Goal: Task Accomplishment & Management: Use online tool/utility

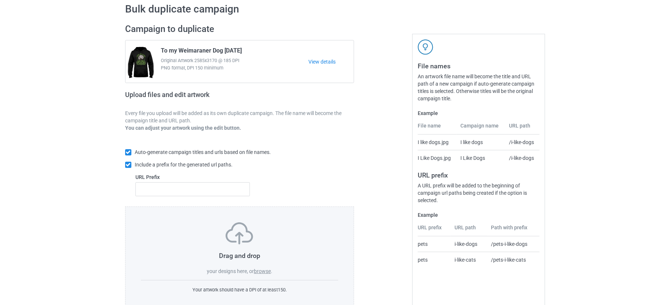
scroll to position [46, 0]
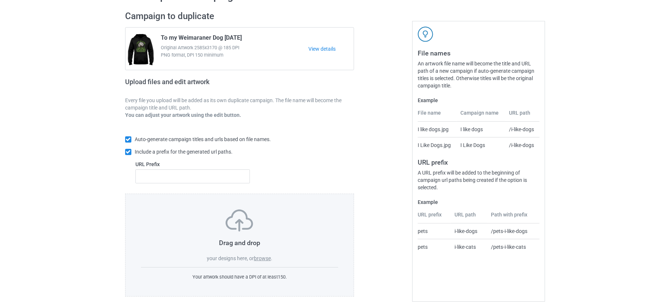
click at [262, 256] on label "browse" at bounding box center [262, 259] width 17 height 6
click at [0, 0] on input "browse" at bounding box center [0, 0] width 0 height 0
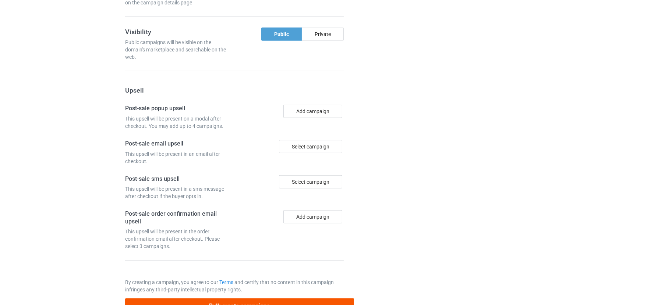
scroll to position [633, 0]
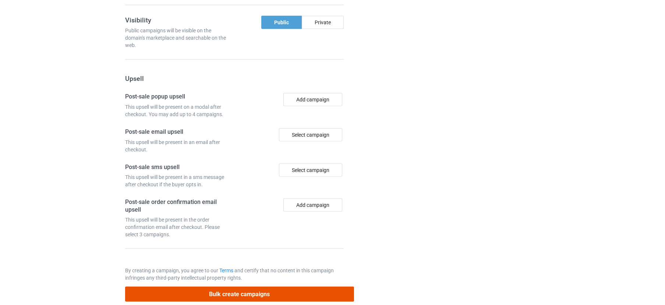
click at [207, 271] on button "Bulk create campaigns" at bounding box center [239, 294] width 229 height 15
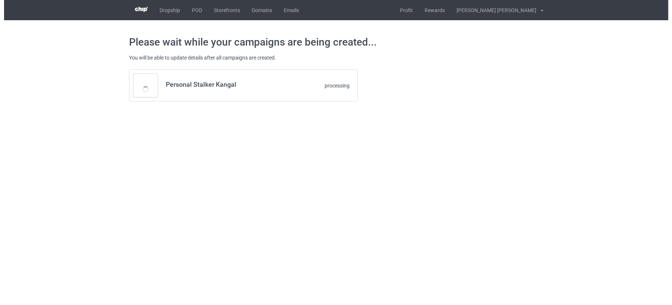
scroll to position [0, 0]
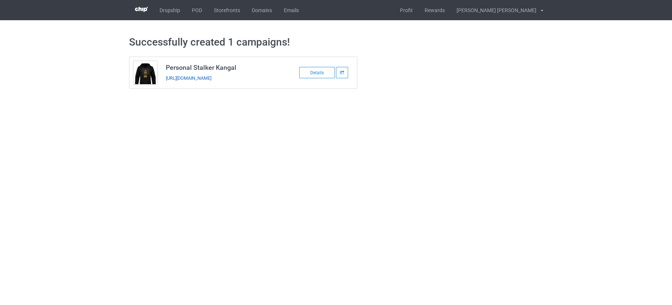
click at [211, 78] on link "https://www.teechip.com/personal-stalker-kangal" at bounding box center [189, 78] width 46 height 6
click at [191, 11] on link "POD" at bounding box center [197, 10] width 22 height 20
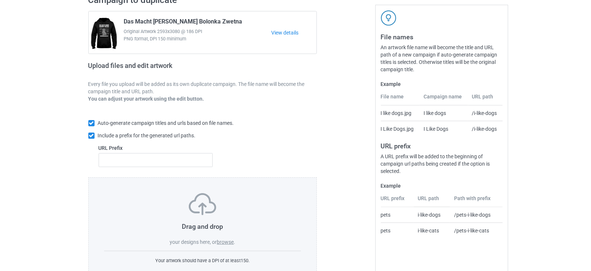
scroll to position [85, 0]
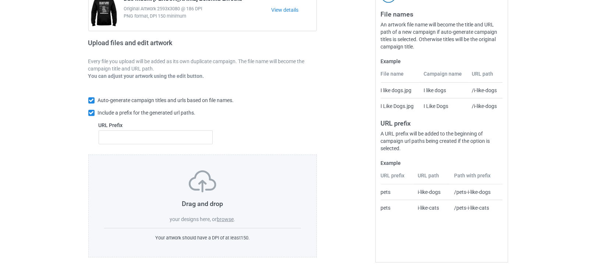
click at [228, 217] on label "browse" at bounding box center [225, 220] width 17 height 6
click at [0, 0] on input "browse" at bounding box center [0, 0] width 0 height 0
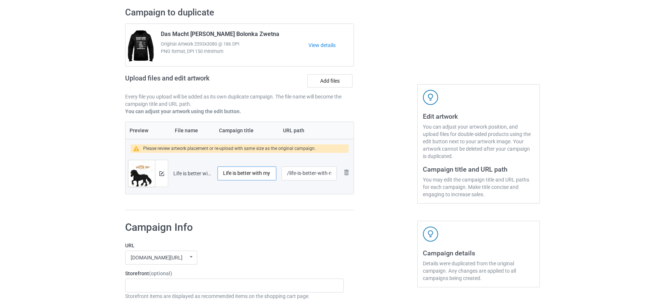
click at [236, 172] on input "Life is better with my Dales Pony" at bounding box center [246, 174] width 59 height 14
click at [162, 171] on img at bounding box center [161, 173] width 5 height 5
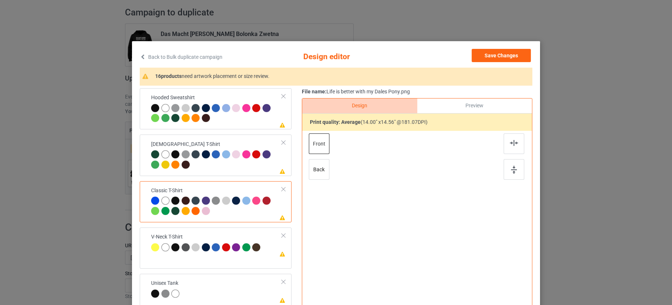
click at [234, 129] on div "Please review artwork placement Hooded Sweatshirt" at bounding box center [216, 108] width 152 height 41
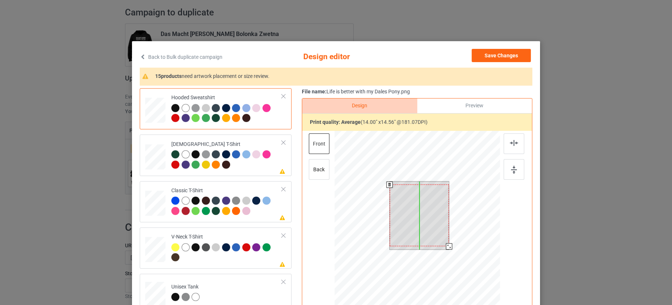
click at [415, 208] on div at bounding box center [420, 216] width 60 height 62
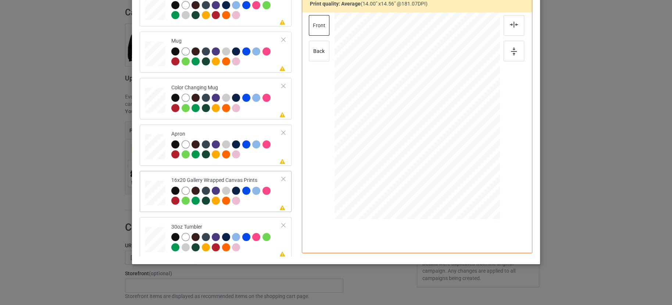
scroll to position [357, 0]
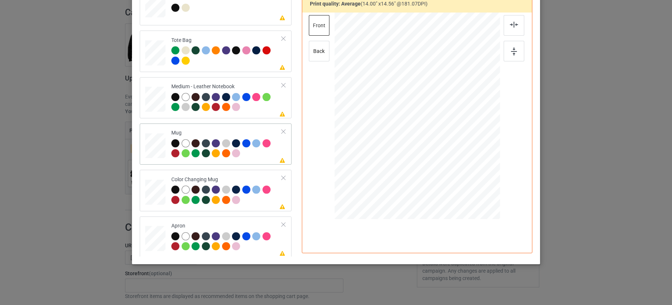
click at [242, 131] on div "Mug" at bounding box center [226, 143] width 111 height 28
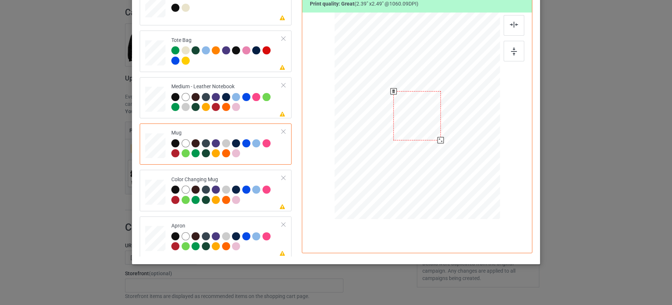
drag, startPoint x: 463, startPoint y: 165, endPoint x: 441, endPoint y: 135, distance: 37.4
click at [441, 135] on div at bounding box center [418, 115] width 166 height 69
drag, startPoint x: 419, startPoint y: 123, endPoint x: 374, endPoint y: 121, distance: 45.6
click at [374, 121] on div at bounding box center [371, 114] width 47 height 49
click at [257, 203] on div at bounding box center [226, 196] width 111 height 20
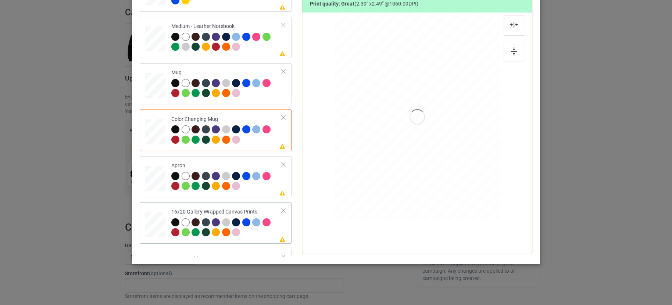
scroll to position [449, 0]
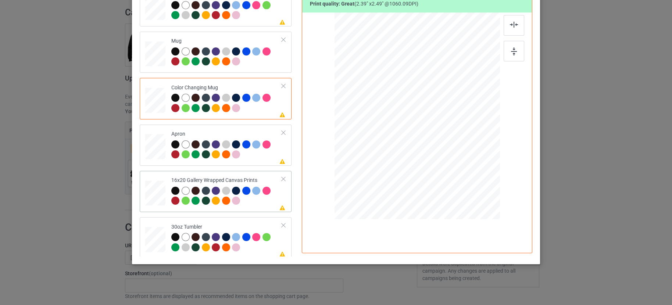
click at [246, 202] on div at bounding box center [226, 197] width 111 height 20
drag, startPoint x: 464, startPoint y: 167, endPoint x: 474, endPoint y: 185, distance: 21.1
click at [474, 185] on div at bounding box center [418, 116] width 166 height 200
click at [258, 22] on div "Please review artwork placement Medium - Leather Notebook" at bounding box center [216, 5] width 152 height 41
drag, startPoint x: 461, startPoint y: 165, endPoint x: 448, endPoint y: 151, distance: 18.8
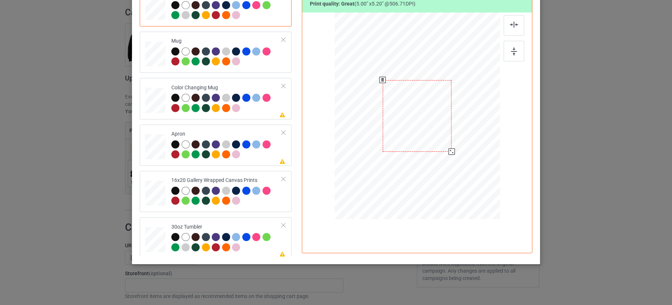
click at [449, 151] on div at bounding box center [452, 152] width 6 height 6
drag, startPoint x: 403, startPoint y: 121, endPoint x: 440, endPoint y: 122, distance: 36.4
click at [440, 122] on div at bounding box center [453, 117] width 69 height 72
click at [263, 244] on div at bounding box center [226, 243] width 111 height 20
drag, startPoint x: 462, startPoint y: 164, endPoint x: 449, endPoint y: 153, distance: 16.5
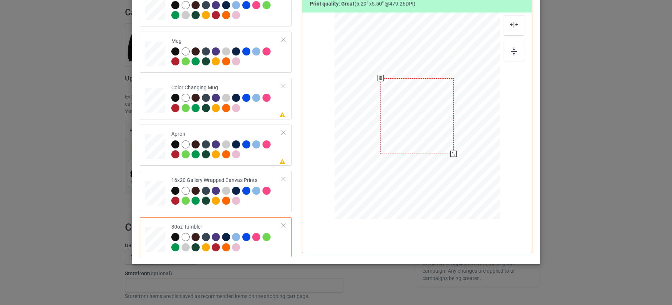
click at [451, 153] on div at bounding box center [454, 154] width 6 height 6
drag, startPoint x: 435, startPoint y: 124, endPoint x: 399, endPoint y: 124, distance: 36.4
click at [399, 124] on div at bounding box center [380, 116] width 73 height 76
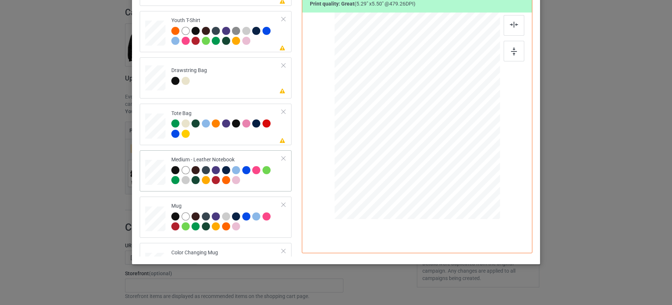
scroll to position [265, 0]
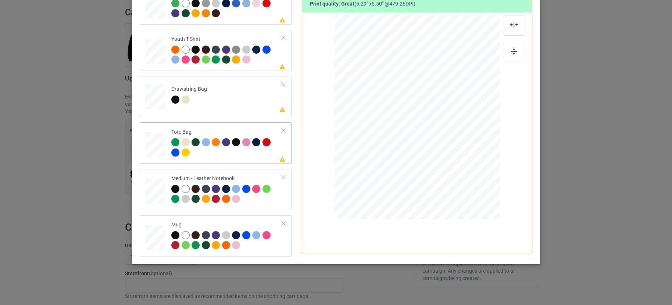
click at [234, 152] on div at bounding box center [226, 148] width 111 height 20
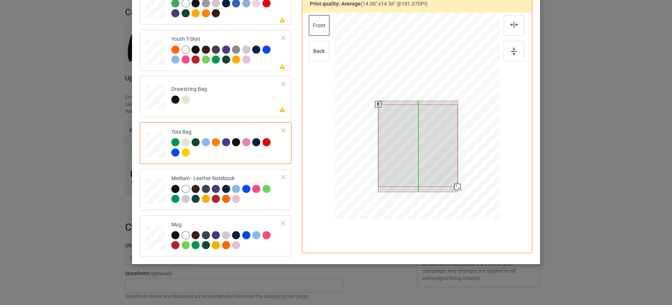
click at [427, 156] on div at bounding box center [418, 145] width 79 height 83
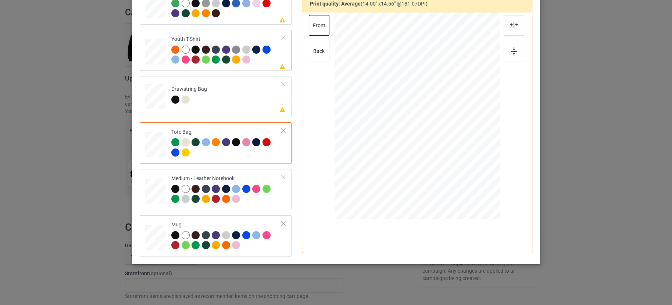
click at [261, 64] on div at bounding box center [226, 56] width 111 height 20
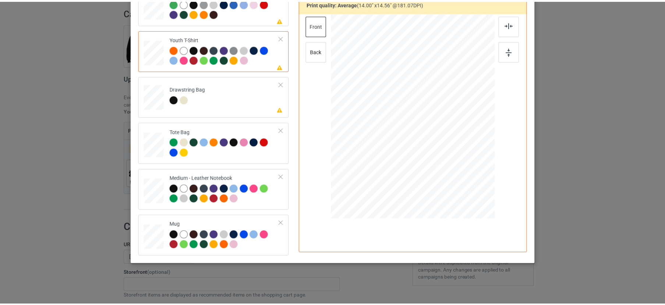
scroll to position [0, 0]
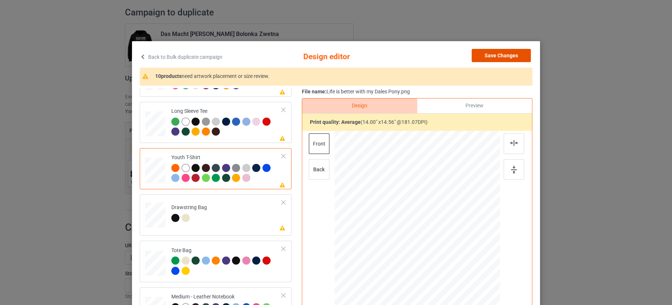
click at [503, 52] on button "Save Changes" at bounding box center [501, 55] width 59 height 13
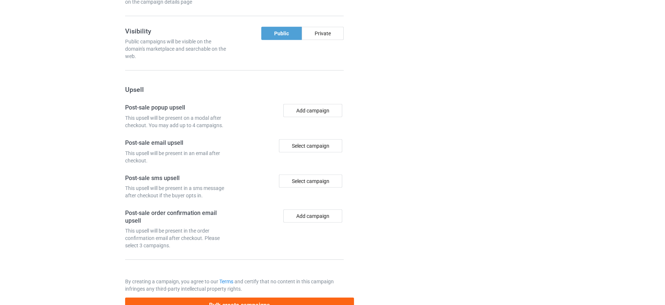
scroll to position [633, 0]
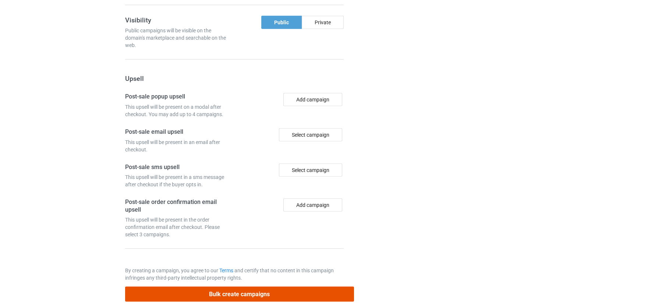
click at [221, 271] on button "Bulk create campaigns" at bounding box center [239, 294] width 229 height 15
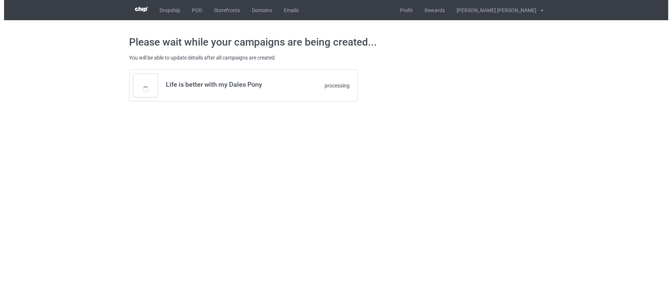
scroll to position [0, 0]
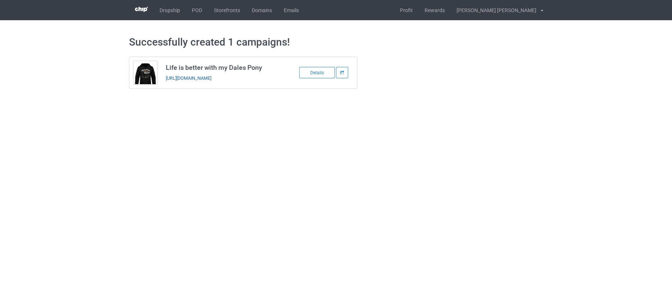
click at [211, 77] on link "https://www.teechip.com/life-is-better-with-my-dales-pony" at bounding box center [189, 78] width 46 height 6
click at [202, 12] on link "POD" at bounding box center [197, 10] width 22 height 20
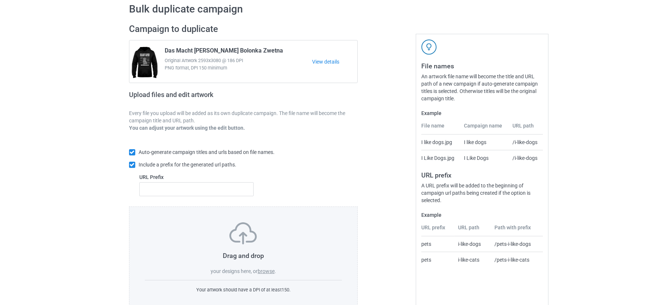
scroll to position [46, 0]
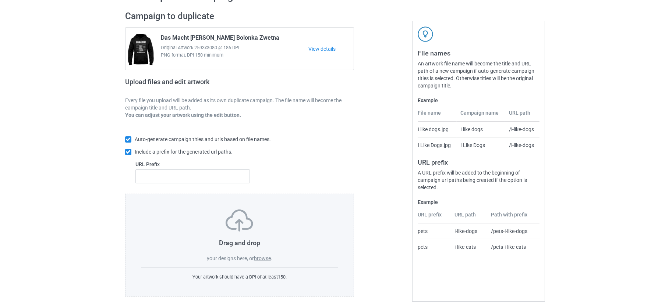
click at [260, 256] on label "browse" at bounding box center [262, 259] width 17 height 6
click at [0, 0] on input "browse" at bounding box center [0, 0] width 0 height 0
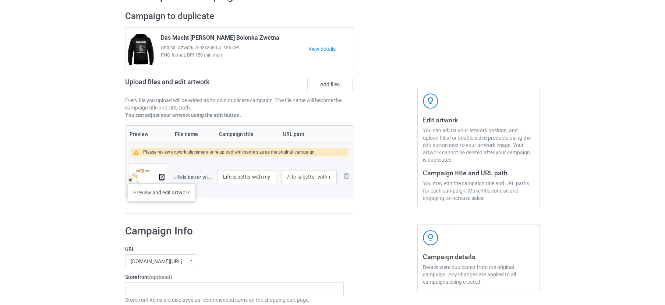
click at [162, 176] on img at bounding box center [161, 177] width 5 height 5
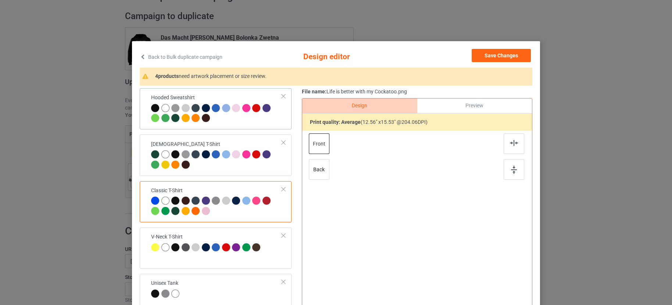
click at [237, 124] on td "Hooded Sweatshirt" at bounding box center [216, 108] width 139 height 35
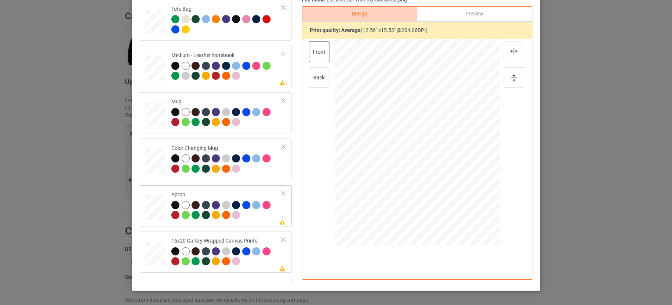
scroll to position [449, 0]
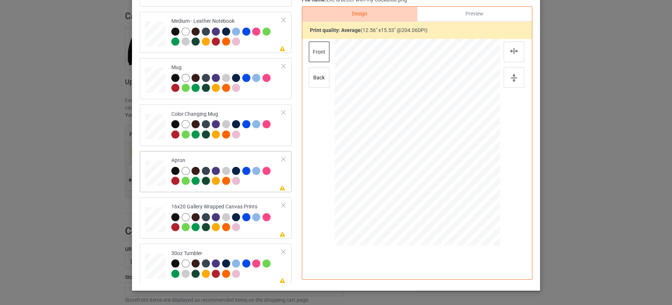
click at [251, 184] on div at bounding box center [226, 177] width 111 height 20
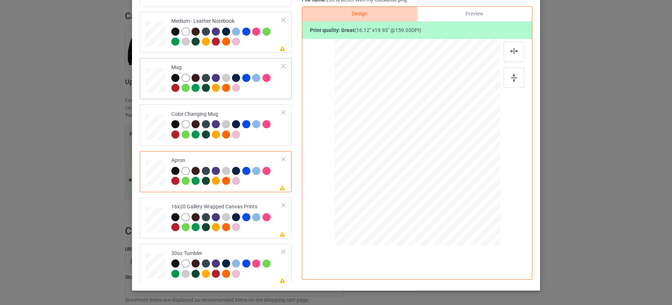
click at [256, 92] on div at bounding box center [226, 84] width 111 height 20
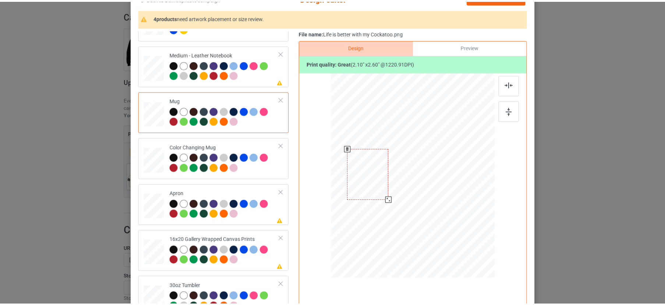
scroll to position [46, 0]
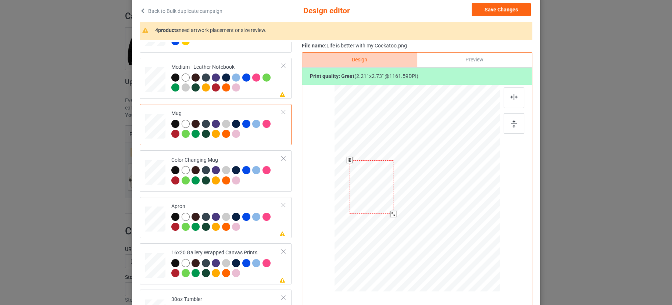
click at [390, 213] on div at bounding box center [393, 214] width 6 height 6
click at [498, 9] on button "Save Changes" at bounding box center [501, 9] width 59 height 13
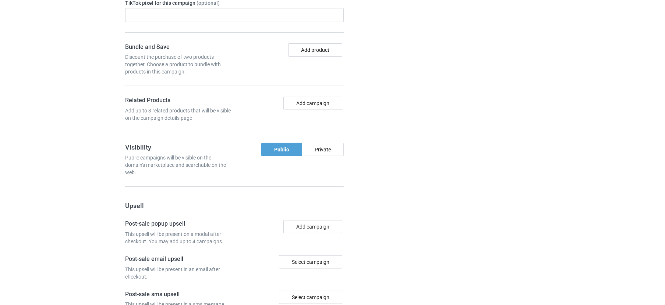
scroll to position [633, 0]
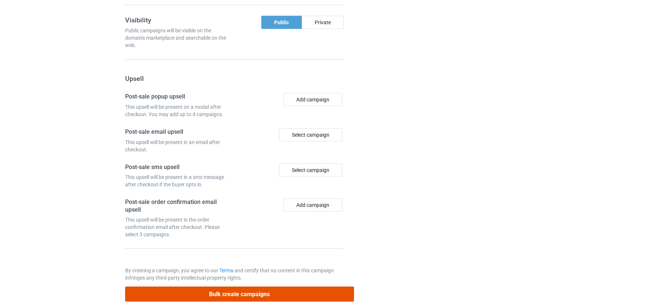
click at [188, 287] on button "Bulk create campaigns" at bounding box center [239, 294] width 229 height 15
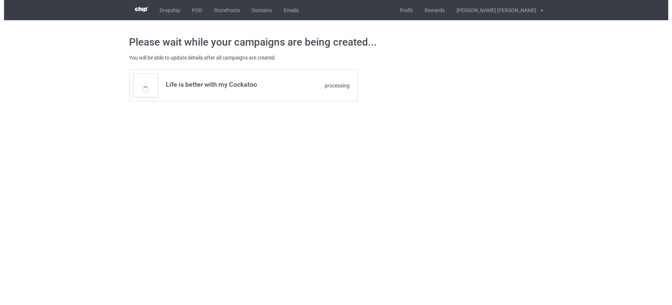
scroll to position [0, 0]
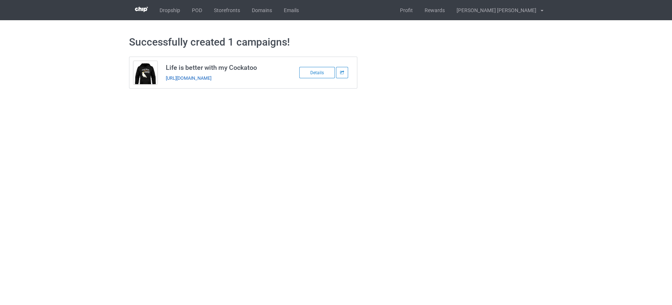
click at [211, 80] on link "https://www.teechip.com/life-is-better-with-my-cockatoo" at bounding box center [189, 78] width 46 height 6
click at [195, 10] on link "POD" at bounding box center [197, 10] width 22 height 20
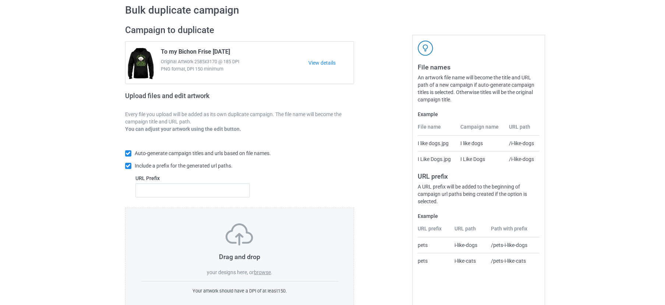
scroll to position [50, 0]
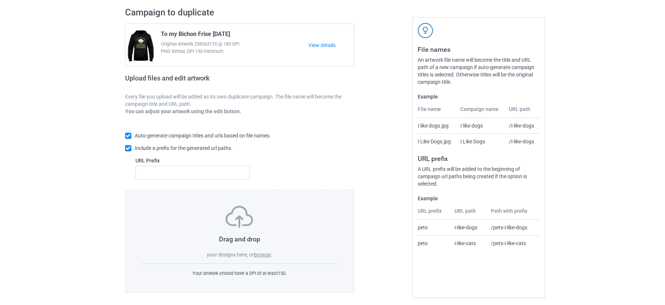
click at [261, 248] on div "Drag and drop your designs here, or browse ." at bounding box center [239, 232] width 197 height 53
click at [262, 252] on label "browse" at bounding box center [262, 255] width 17 height 6
click at [0, 0] on input "browse" at bounding box center [0, 0] width 0 height 0
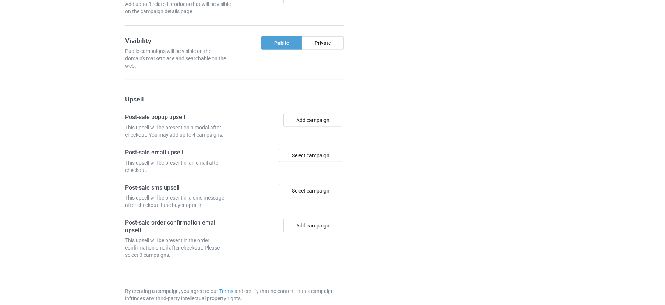
scroll to position [633, 0]
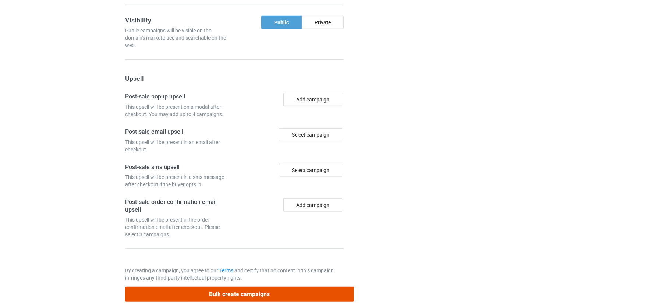
click at [221, 287] on button "Bulk create campaigns" at bounding box center [239, 294] width 229 height 15
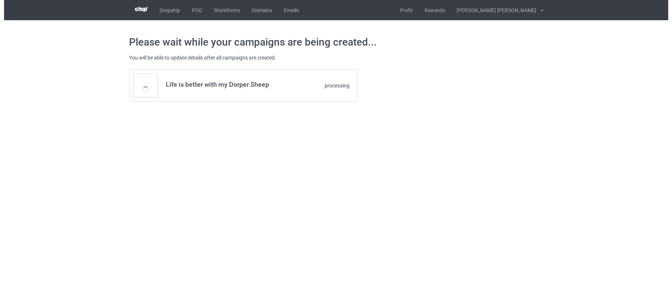
scroll to position [0, 0]
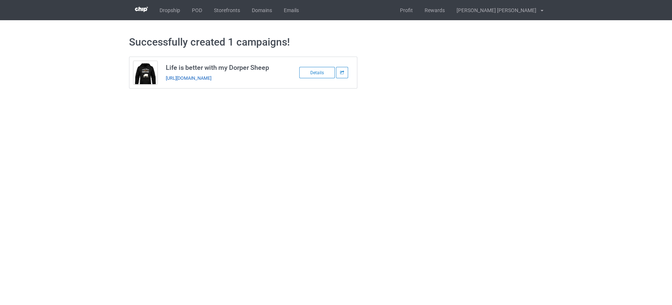
click at [211, 78] on link "[URL][DOMAIN_NAME]" at bounding box center [189, 78] width 46 height 6
click at [193, 13] on link "POD" at bounding box center [197, 10] width 22 height 20
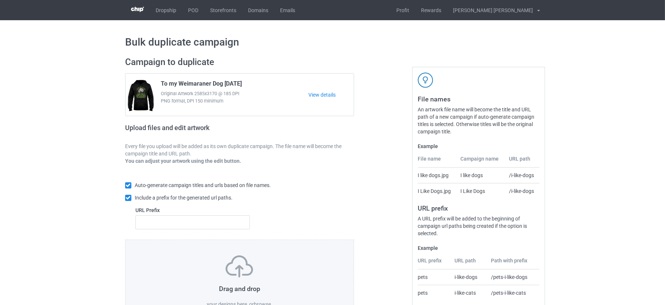
click at [262, 302] on label "browse" at bounding box center [262, 305] width 17 height 6
click at [0, 0] on input "browse" at bounding box center [0, 0] width 0 height 0
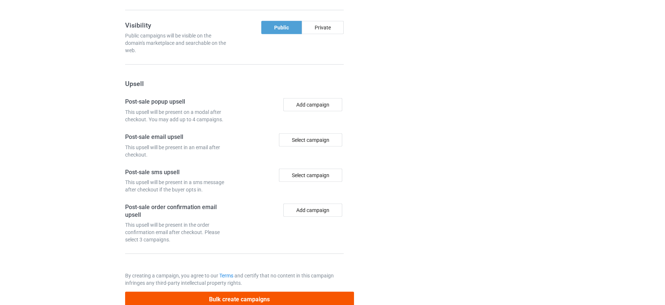
scroll to position [633, 0]
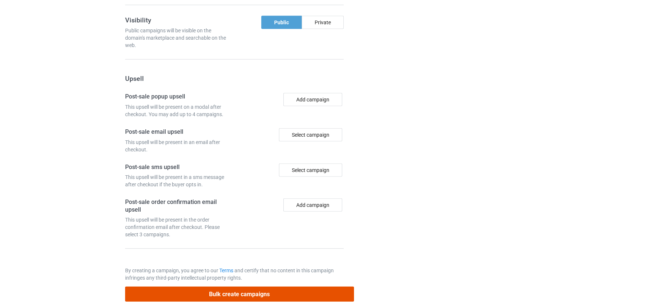
click at [177, 287] on button "Bulk create campaigns" at bounding box center [239, 294] width 229 height 15
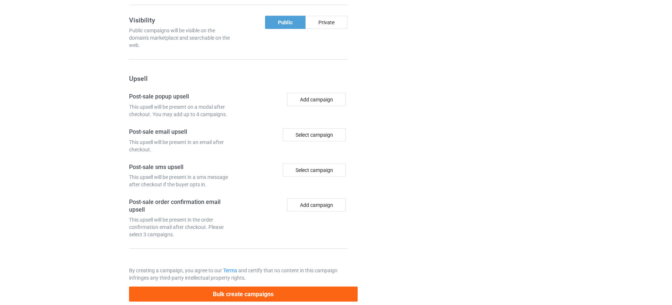
scroll to position [0, 0]
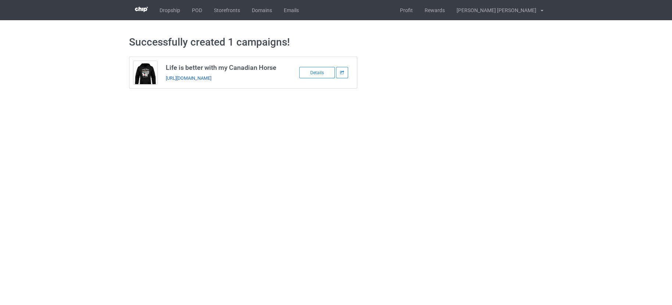
click at [211, 78] on link "https://www.teechip.com/life-is-better-with-my-canadian-horse" at bounding box center [189, 78] width 46 height 6
click at [195, 10] on link "POD" at bounding box center [197, 10] width 22 height 20
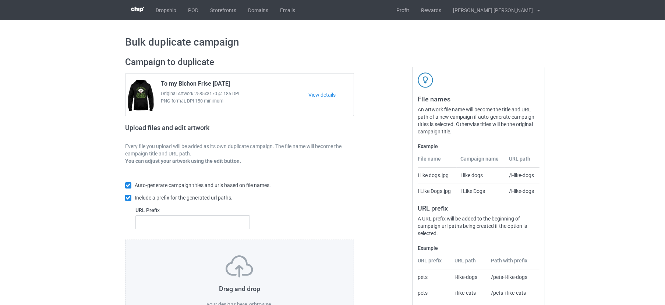
click at [260, 302] on label "browse" at bounding box center [262, 305] width 17 height 6
click at [0, 0] on input "browse" at bounding box center [0, 0] width 0 height 0
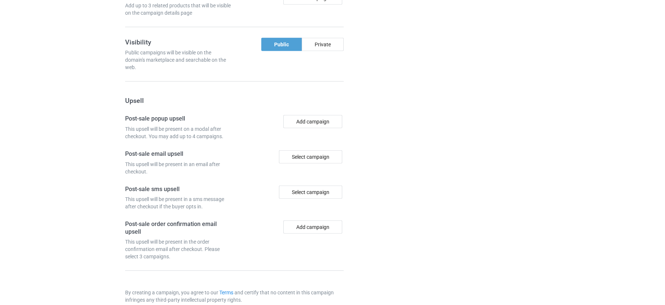
scroll to position [633, 0]
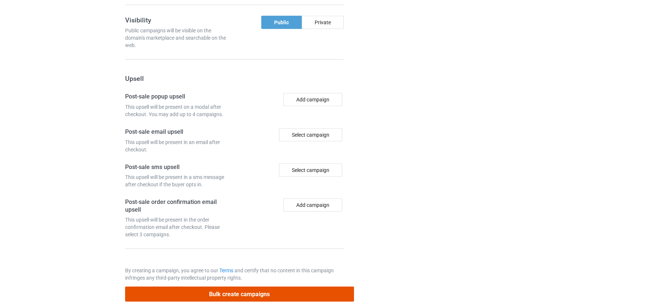
click at [260, 287] on button "Bulk create campaigns" at bounding box center [239, 294] width 229 height 15
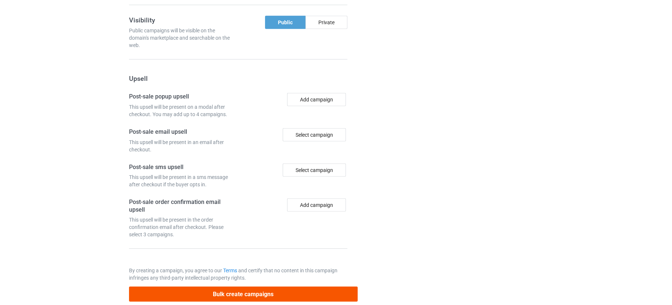
scroll to position [0, 0]
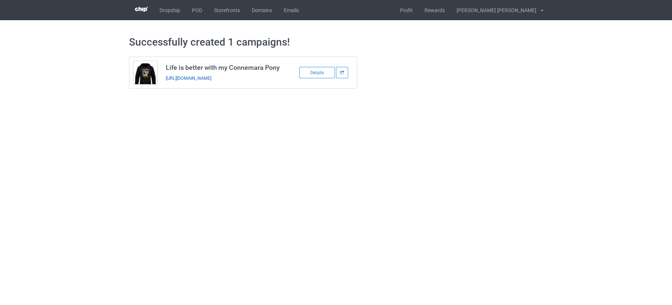
click at [211, 78] on link "https://www.teechip.com/life-is-better-with-my-connemara-pony" at bounding box center [189, 78] width 46 height 6
click at [198, 8] on link "POD" at bounding box center [197, 10] width 22 height 20
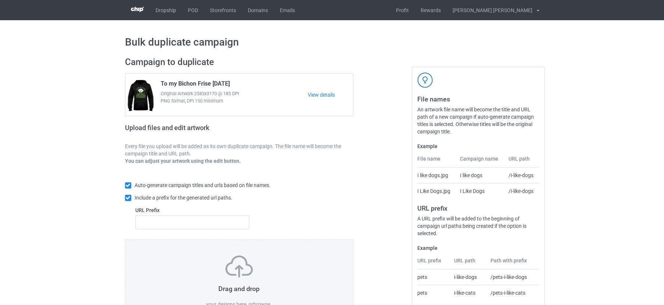
scroll to position [50, 0]
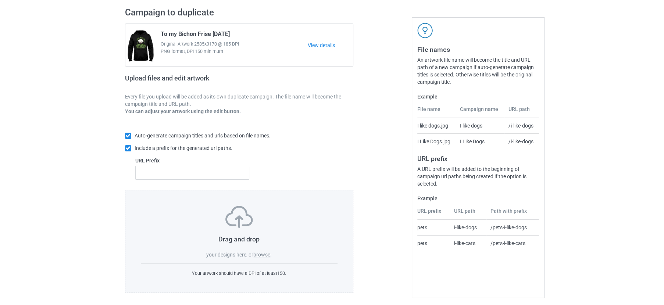
click at [269, 252] on label "browse" at bounding box center [261, 255] width 17 height 6
click at [0, 0] on input "browse" at bounding box center [0, 0] width 0 height 0
